Goal: Transaction & Acquisition: Purchase product/service

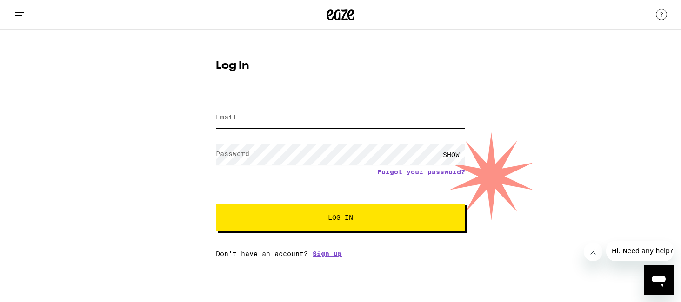
click at [303, 120] on input "Email" at bounding box center [340, 117] width 249 height 21
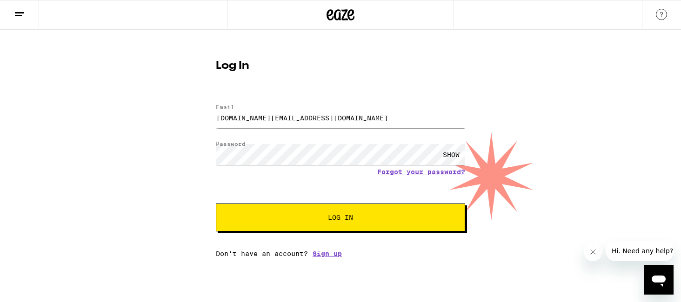
click at [291, 212] on button "Log In" at bounding box center [340, 218] width 249 height 28
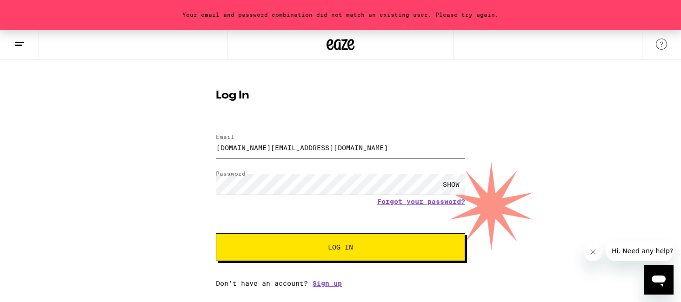
click at [322, 151] on input "[DOMAIN_NAME][EMAIL_ADDRESS][DOMAIN_NAME]" at bounding box center [340, 147] width 249 height 21
type input "[EMAIL_ADDRESS][DOMAIN_NAME]"
click at [458, 185] on div "SHOW" at bounding box center [451, 184] width 28 height 21
click at [331, 251] on span "Log In" at bounding box center [340, 247] width 25 height 7
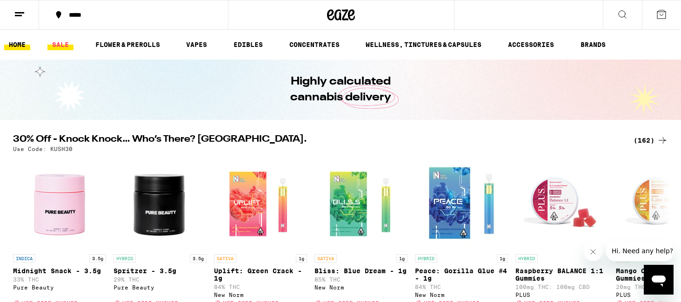
click at [60, 44] on link "SALE" at bounding box center [60, 44] width 26 height 11
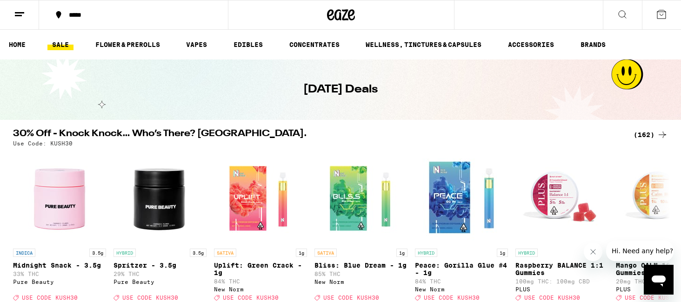
click at [111, 16] on div "*****" at bounding box center [139, 15] width 150 height 7
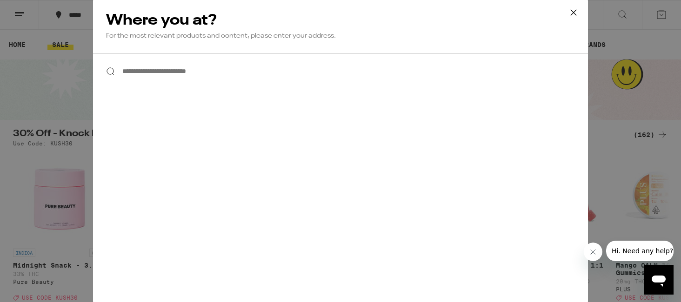
click at [220, 78] on input "**********" at bounding box center [340, 71] width 495 height 36
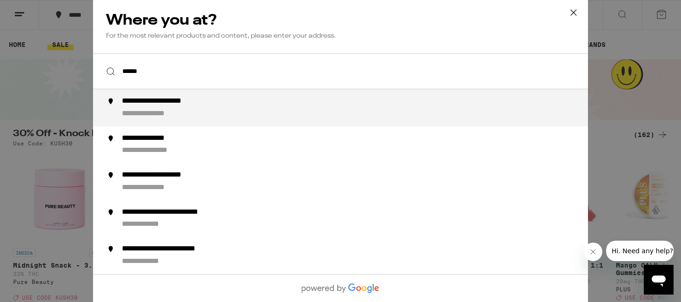
click at [210, 109] on div "**********" at bounding box center [359, 108] width 474 height 22
type input "**********"
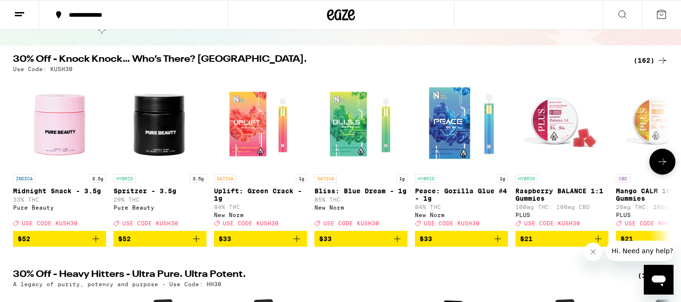
scroll to position [73, 0]
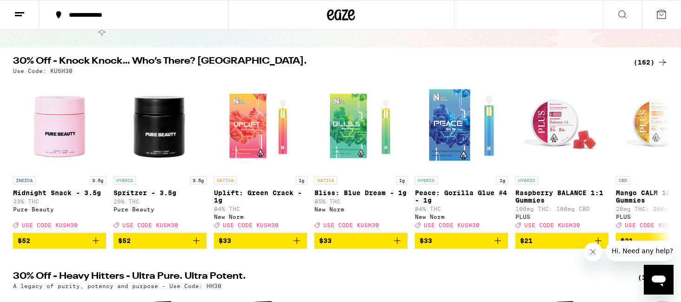
click at [643, 63] on div "(162)" at bounding box center [650, 62] width 34 height 11
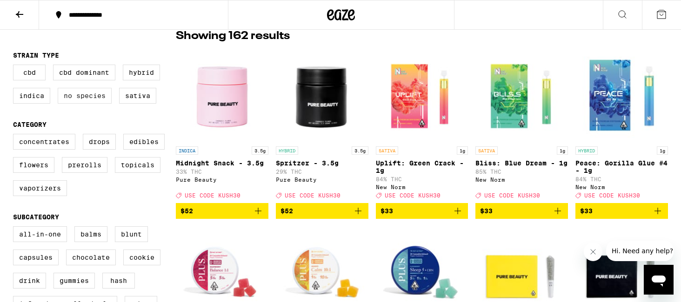
scroll to position [77, 0]
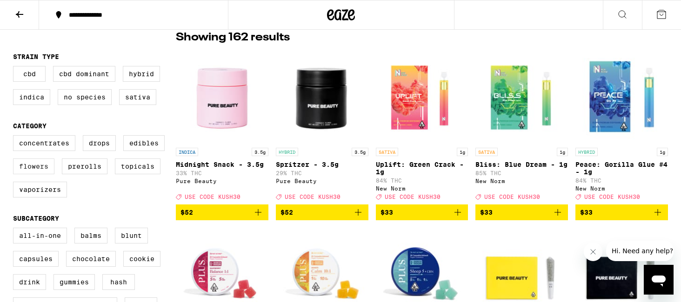
click at [45, 173] on label "Flowers" at bounding box center [33, 167] width 41 height 16
click at [15, 137] on input "Flowers" at bounding box center [15, 137] width 0 height 0
checkbox input "true"
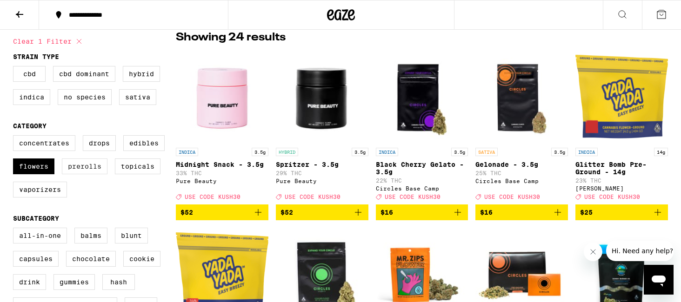
click at [83, 174] on label "Prerolls" at bounding box center [85, 167] width 46 height 16
click at [15, 137] on input "Prerolls" at bounding box center [15, 137] width 0 height 0
checkbox input "true"
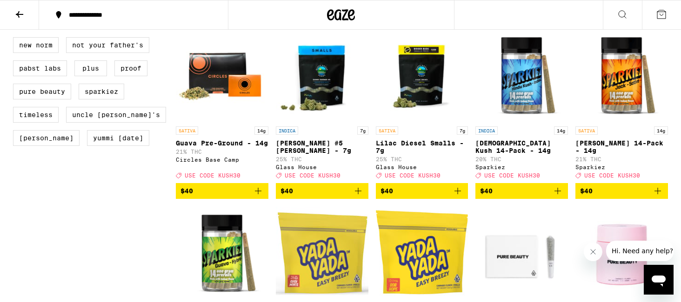
scroll to position [803, 0]
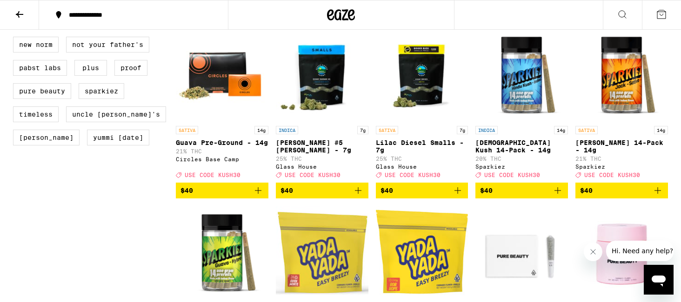
click at [656, 196] on icon "Add to bag" at bounding box center [657, 190] width 11 height 11
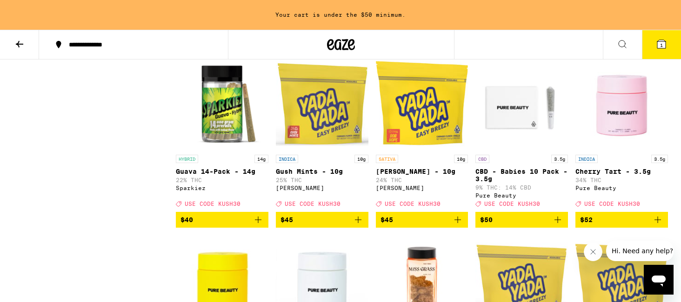
scroll to position [983, 0]
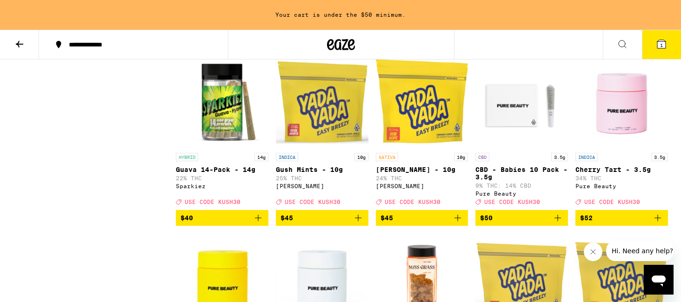
click at [258, 224] on icon "Add to bag" at bounding box center [258, 218] width 11 height 11
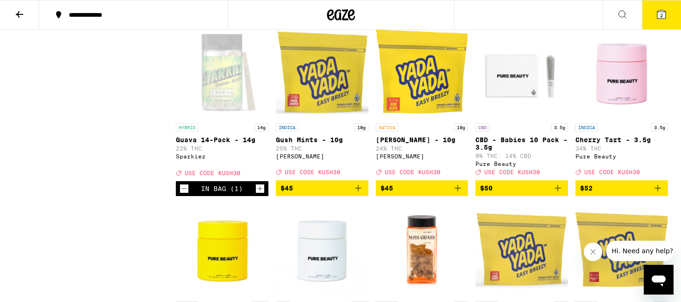
scroll to position [953, 0]
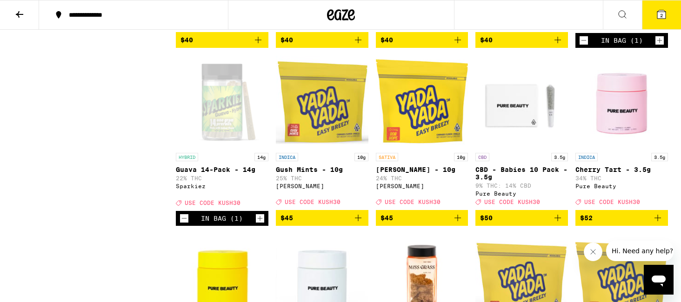
click at [650, 14] on button "2" at bounding box center [661, 14] width 39 height 29
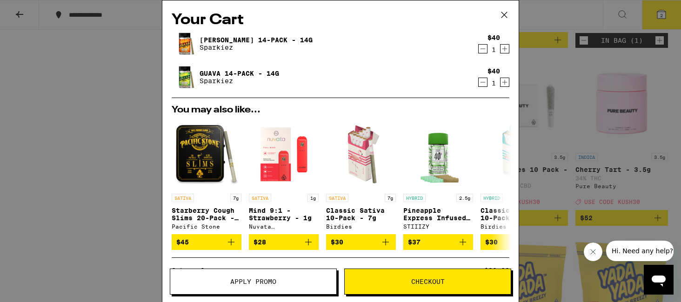
click at [240, 284] on span "Apply Promo" at bounding box center [253, 282] width 46 height 7
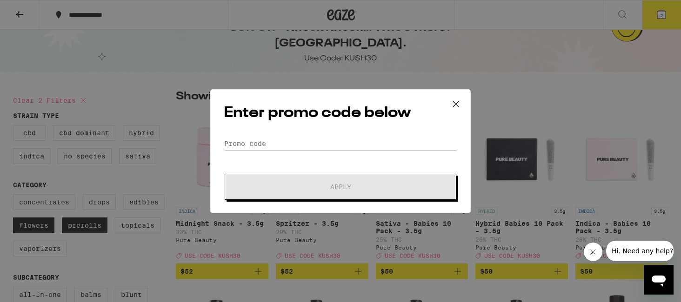
scroll to position [15, 0]
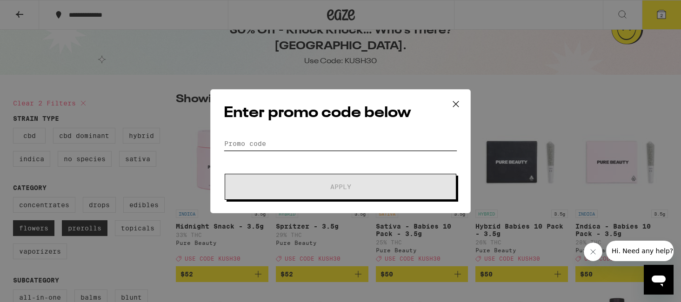
click at [268, 147] on input "Promo Code" at bounding box center [340, 144] width 233 height 14
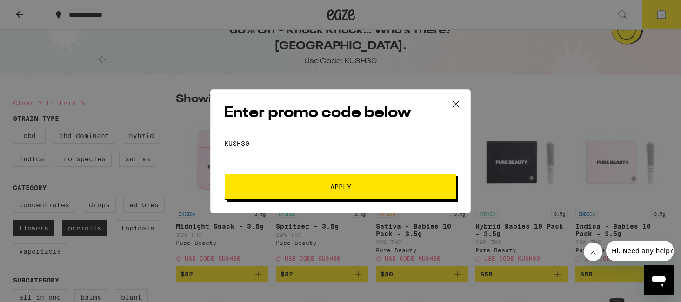
type input "KUSH30"
click at [317, 182] on button "Apply" at bounding box center [341, 187] width 232 height 26
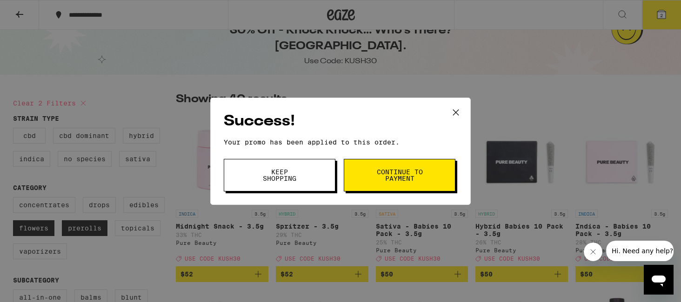
click at [378, 182] on button "Continue to payment" at bounding box center [400, 175] width 112 height 33
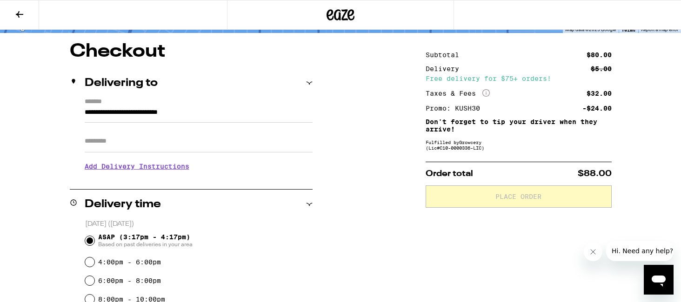
scroll to position [72, 0]
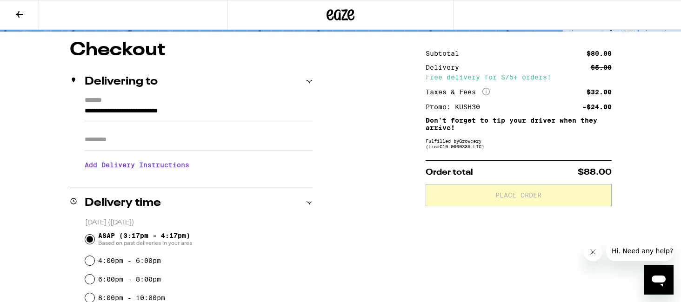
click at [198, 146] on input "Apt/Suite" at bounding box center [199, 140] width 228 height 22
type input "***"
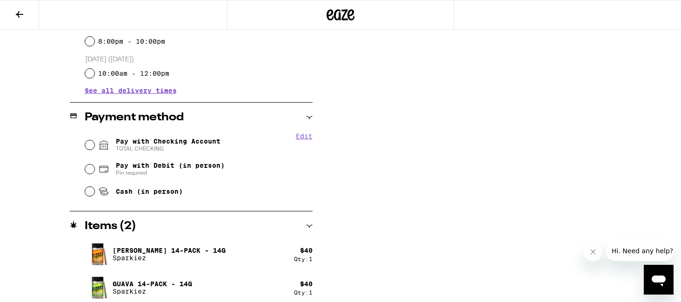
scroll to position [343, 0]
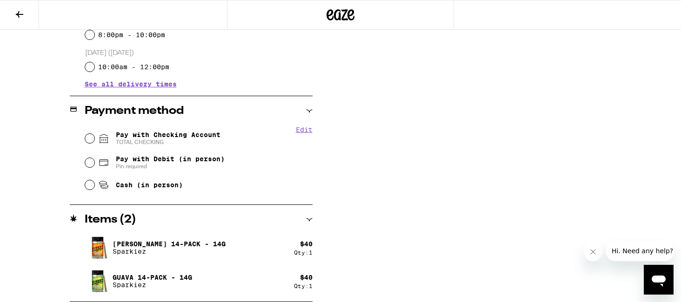
click at [125, 136] on span "Pay with Checking Account TOTAL CHECKING" at bounding box center [168, 138] width 105 height 15
click at [94, 136] on input "Pay with Checking Account TOTAL CHECKING" at bounding box center [89, 138] width 9 height 9
radio input "true"
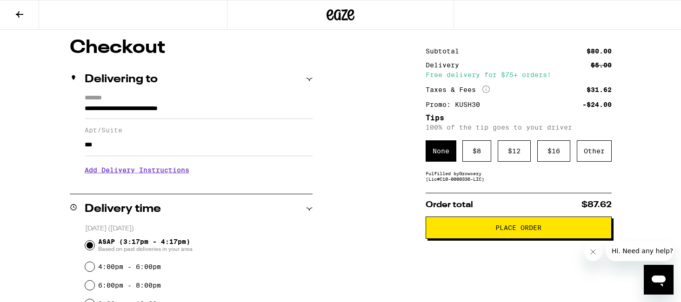
scroll to position [74, 0]
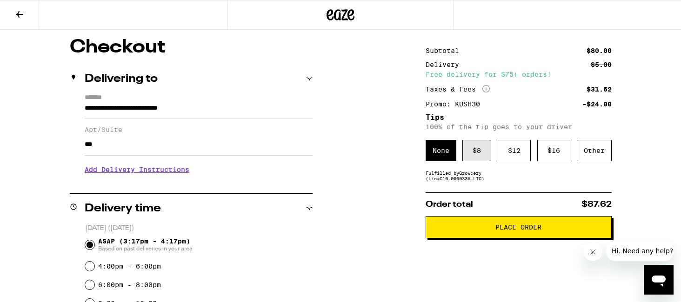
click at [474, 151] on div "$ 8" at bounding box center [476, 150] width 29 height 21
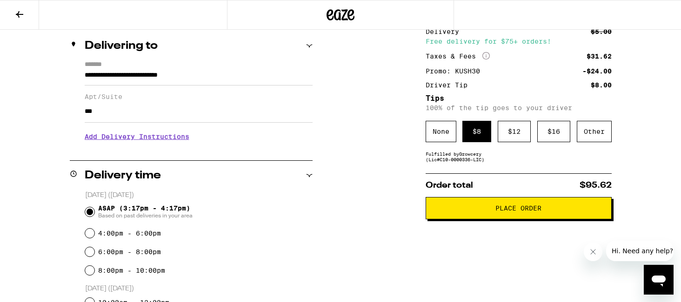
scroll to position [0, 0]
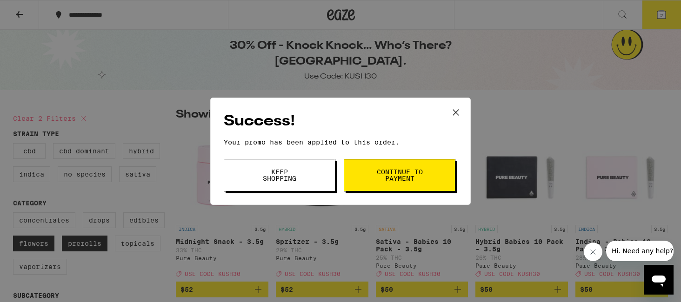
click at [301, 170] on span "Keep Shopping" at bounding box center [279, 175] width 47 height 13
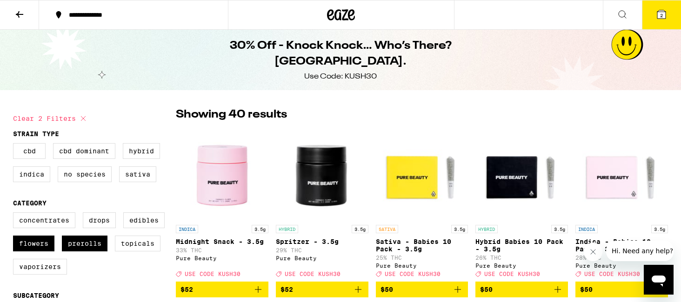
click at [348, 12] on icon at bounding box center [351, 14] width 7 height 11
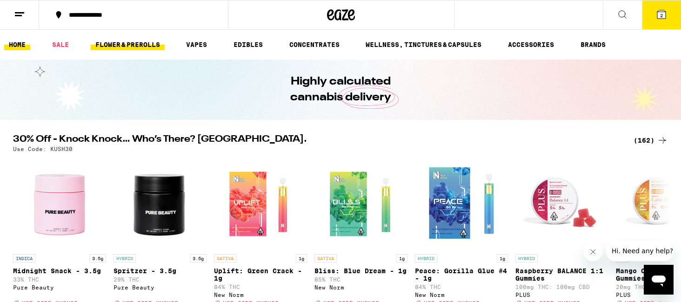
click at [140, 46] on link "FLOWER & PREROLLS" at bounding box center [128, 44] width 74 height 11
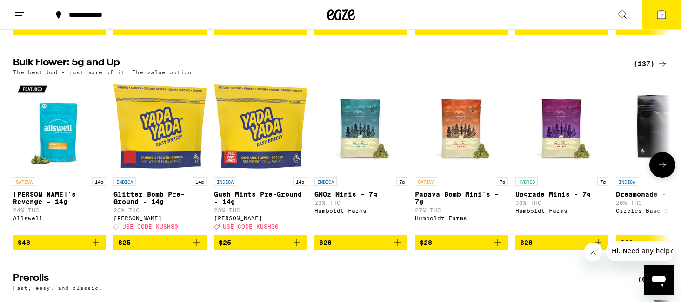
scroll to position [286, 0]
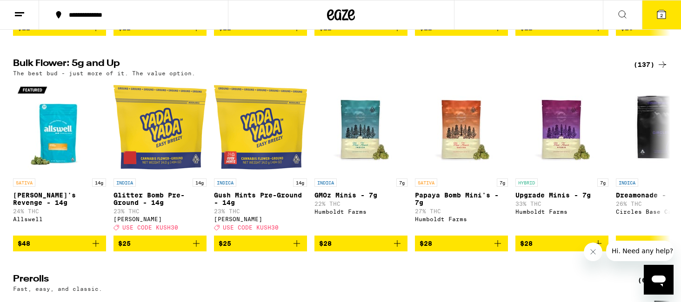
click at [641, 69] on div "(137)" at bounding box center [650, 64] width 34 height 11
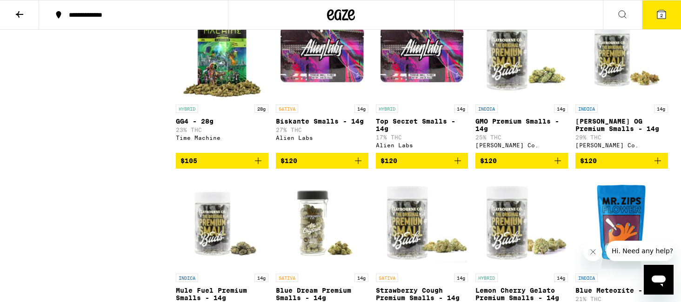
scroll to position [3531, 0]
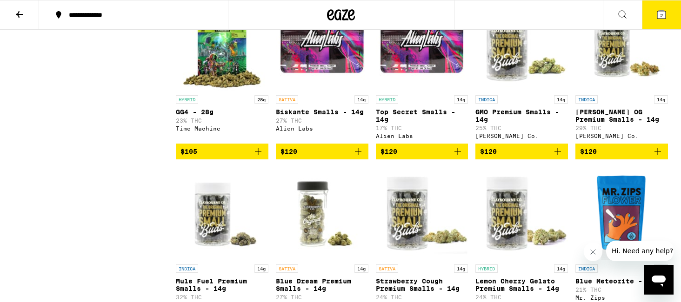
click at [670, 12] on button "2" at bounding box center [661, 14] width 39 height 29
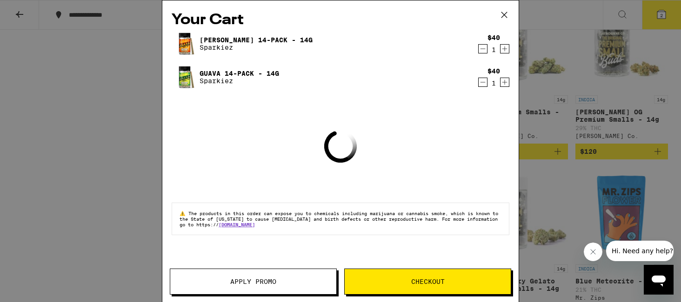
click at [109, 87] on div "Your Cart Jack 14-Pack - 14g Sparkiez $40 1 Guava 14-Pack - 14g Sparkiez $40 1 …" at bounding box center [340, 151] width 681 height 302
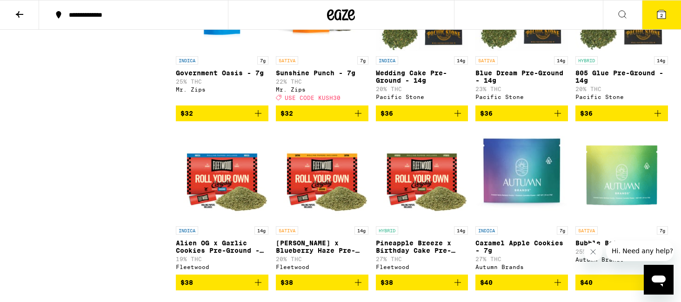
scroll to position [676, 0]
